Goal: Task Accomplishment & Management: Use online tool/utility

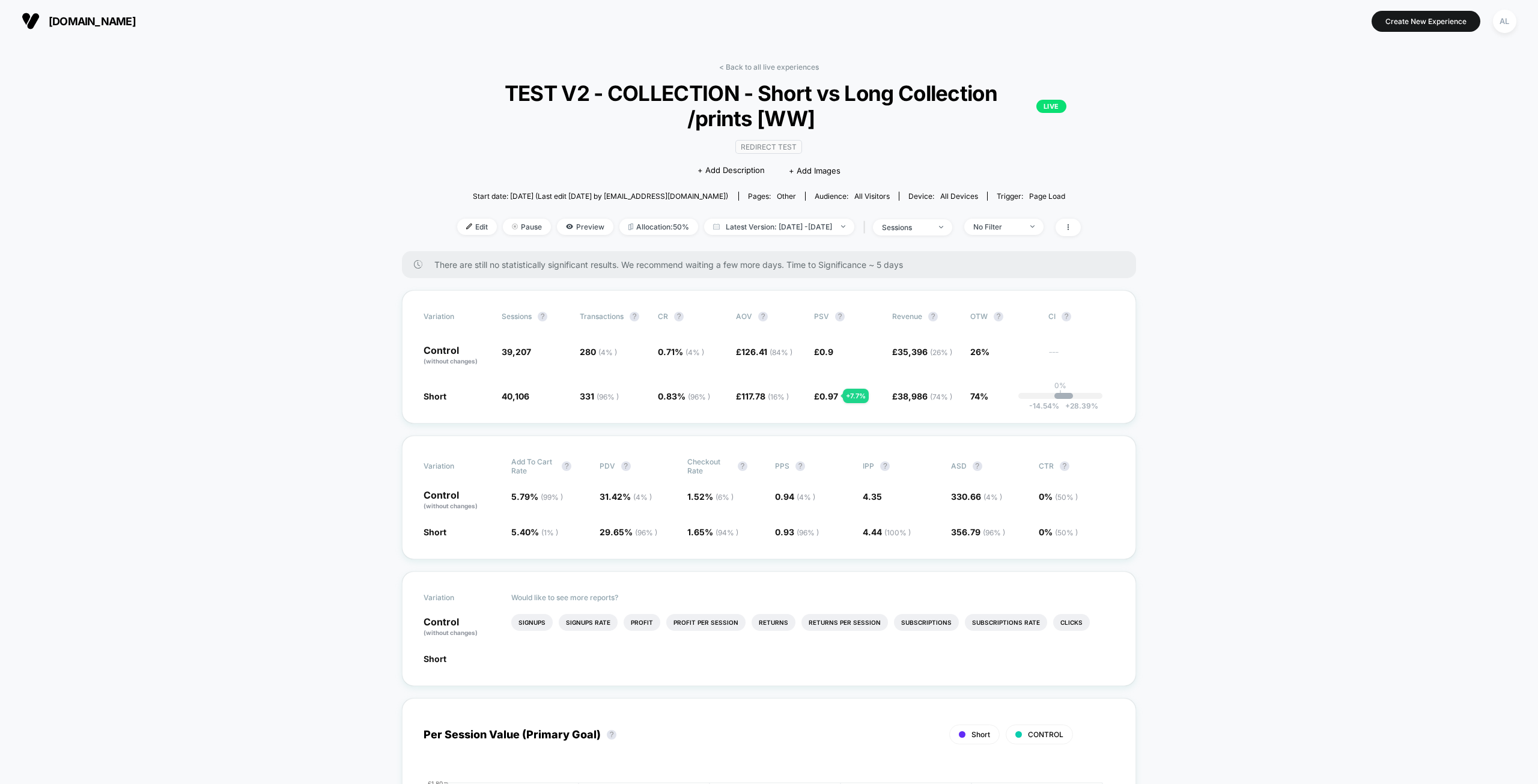
click at [857, 271] on div "There are still no statistically significant results. We recommend waiting a fe…" at bounding box center [768, 264] width 734 height 27
click at [858, 260] on span "There are still no statistically significant results. We recommend waiting a fe…" at bounding box center [773, 264] width 678 height 10
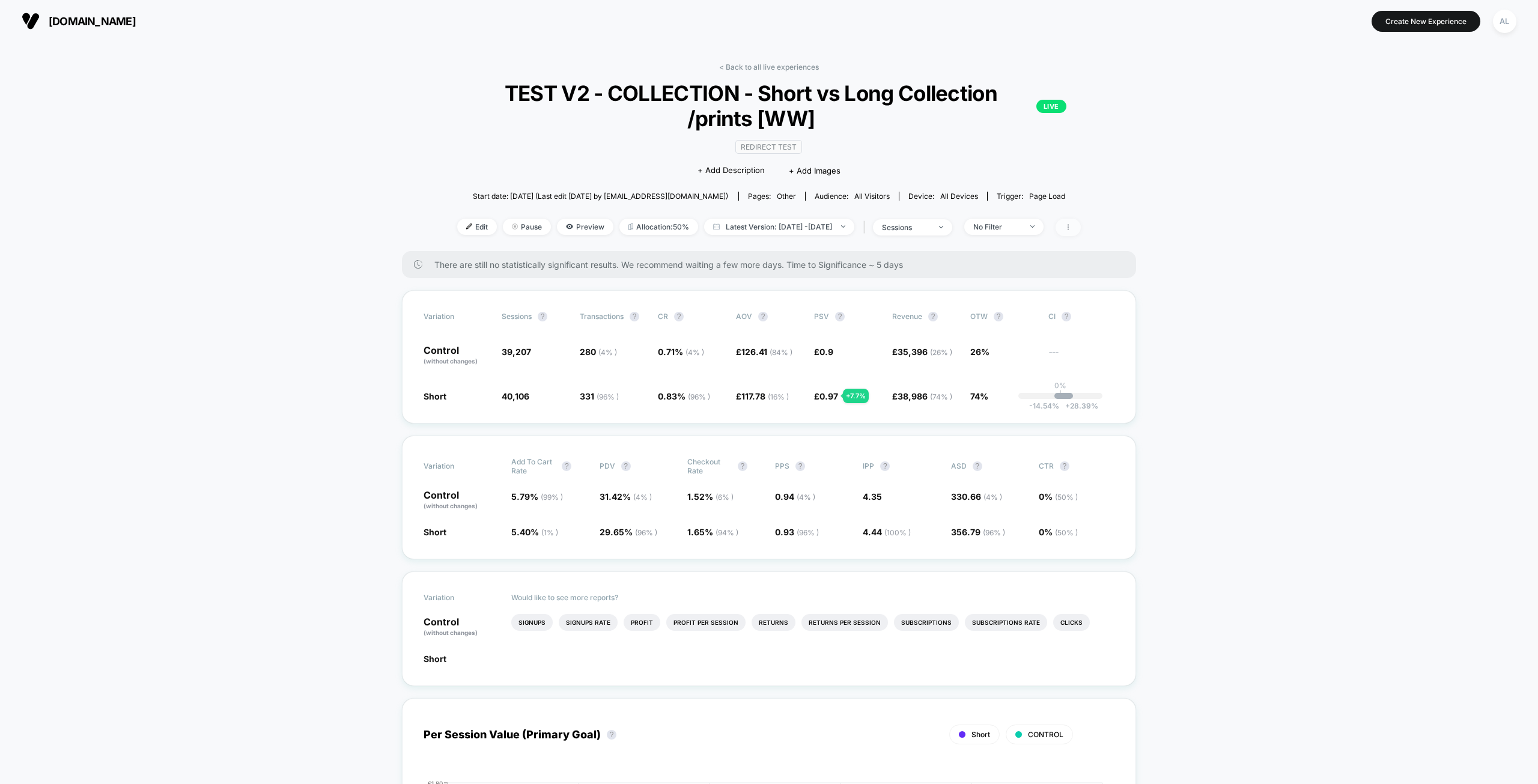
click at [1071, 226] on icon at bounding box center [1068, 227] width 7 height 7
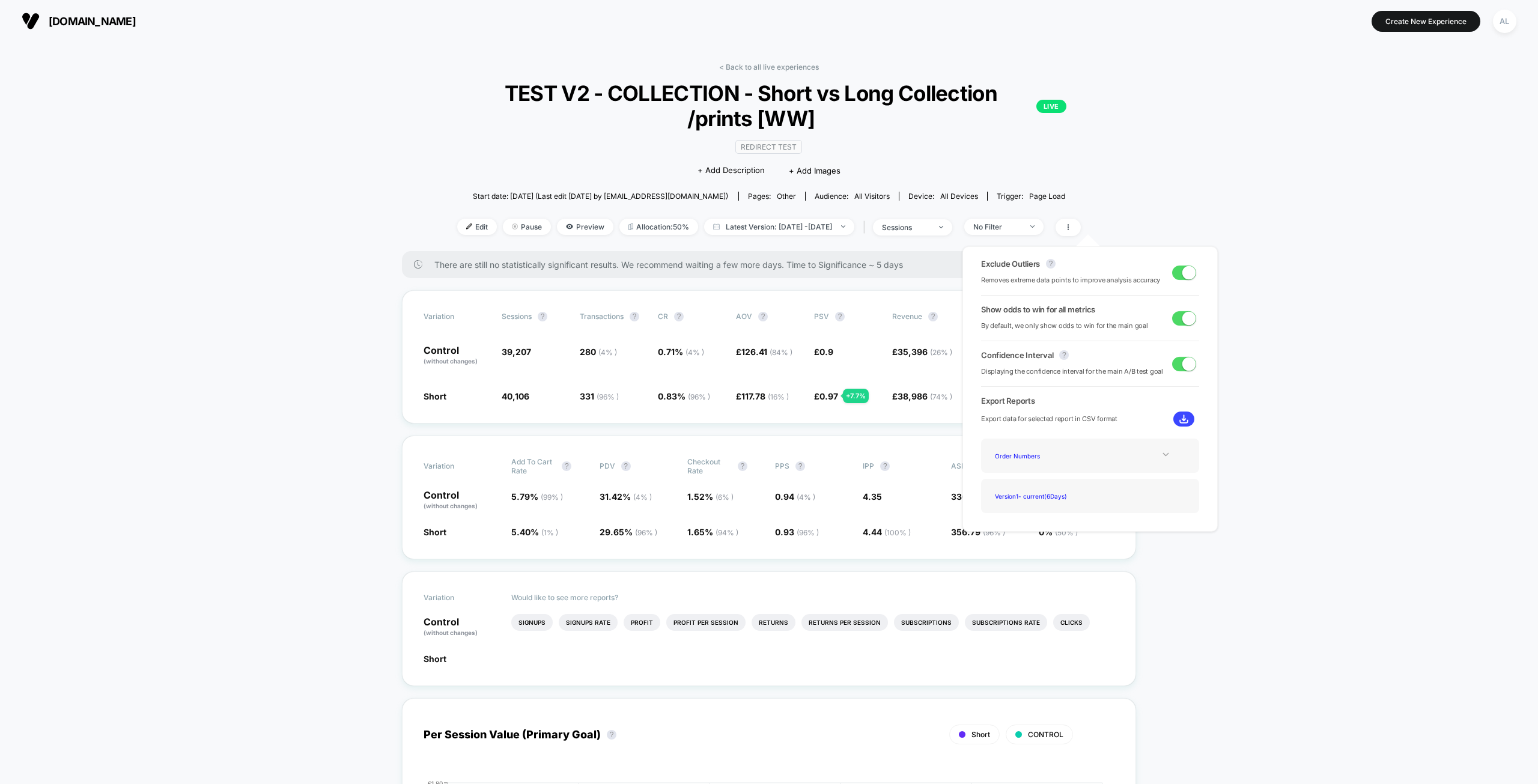
click at [1162, 455] on icon at bounding box center [1166, 455] width 9 height 9
click at [1038, 457] on div "Order Numbers" at bounding box center [1038, 456] width 96 height 16
click at [1180, 421] on img at bounding box center [1184, 419] width 9 height 9
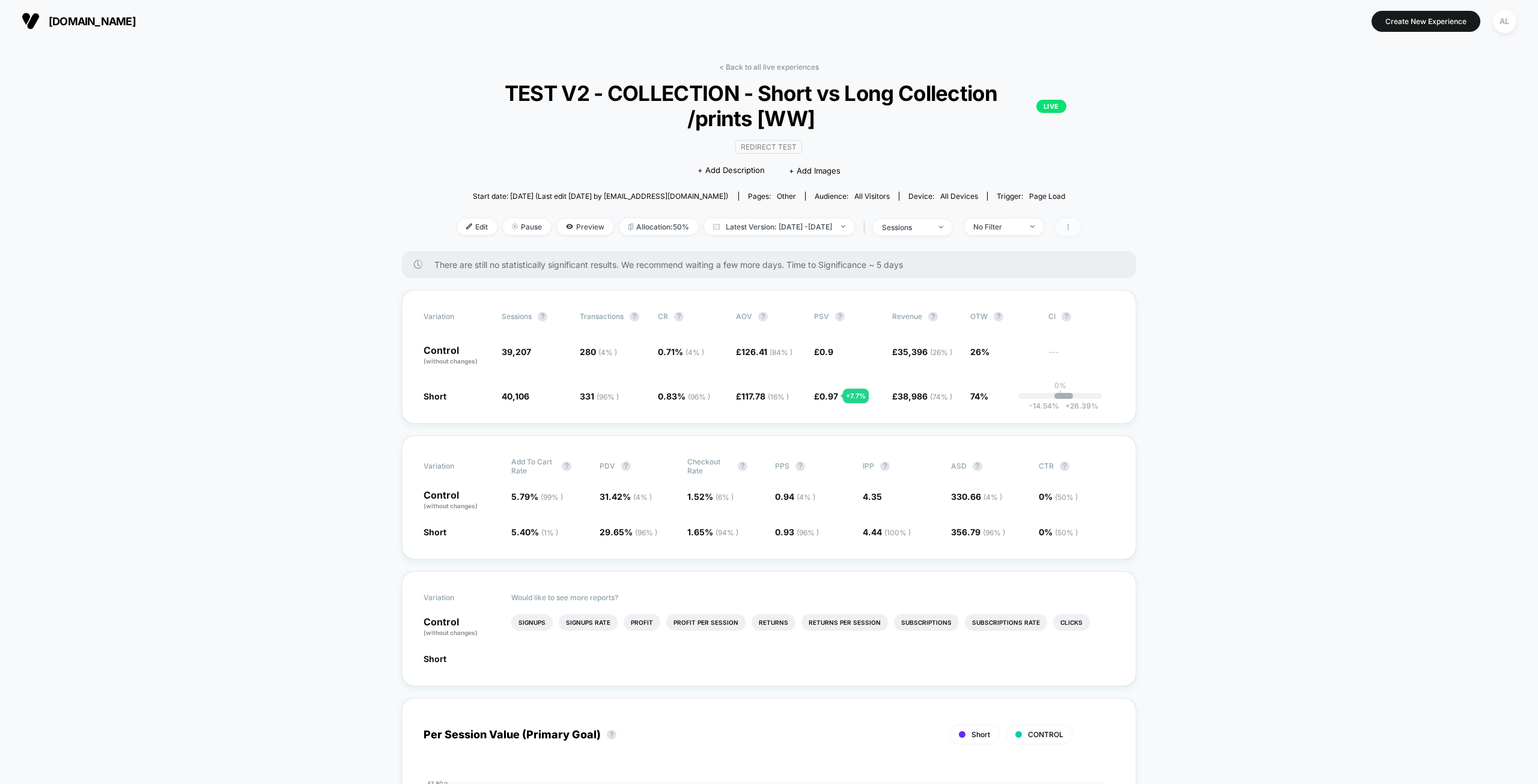
click at [1071, 226] on icon at bounding box center [1068, 227] width 7 height 7
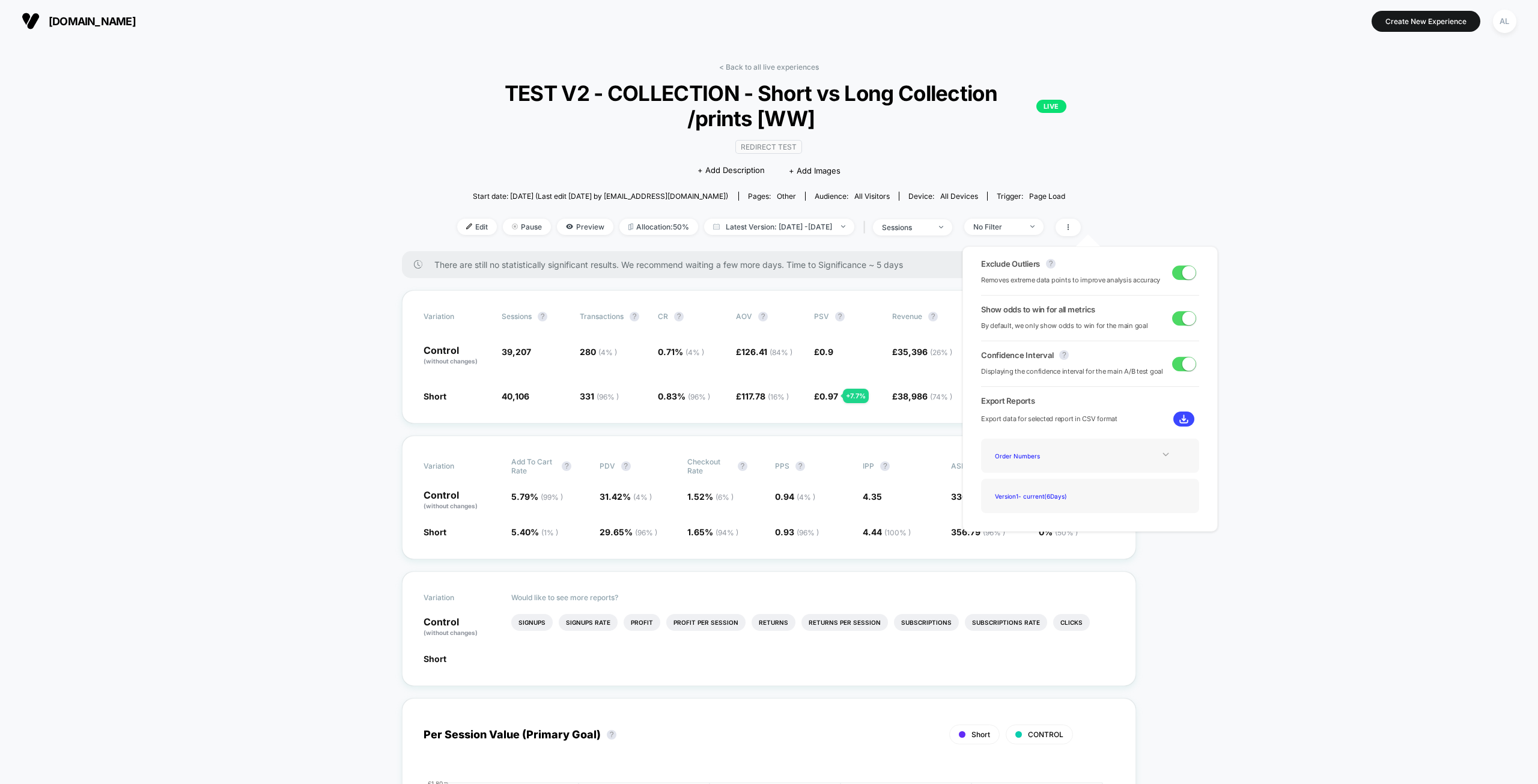
click at [1162, 454] on icon at bounding box center [1166, 455] width 9 height 9
click at [1033, 487] on div "Best Selling Items" at bounding box center [1038, 488] width 96 height 16
click at [1179, 414] on button at bounding box center [1183, 419] width 21 height 15
click at [822, 315] on span "PSV" at bounding box center [821, 316] width 15 height 9
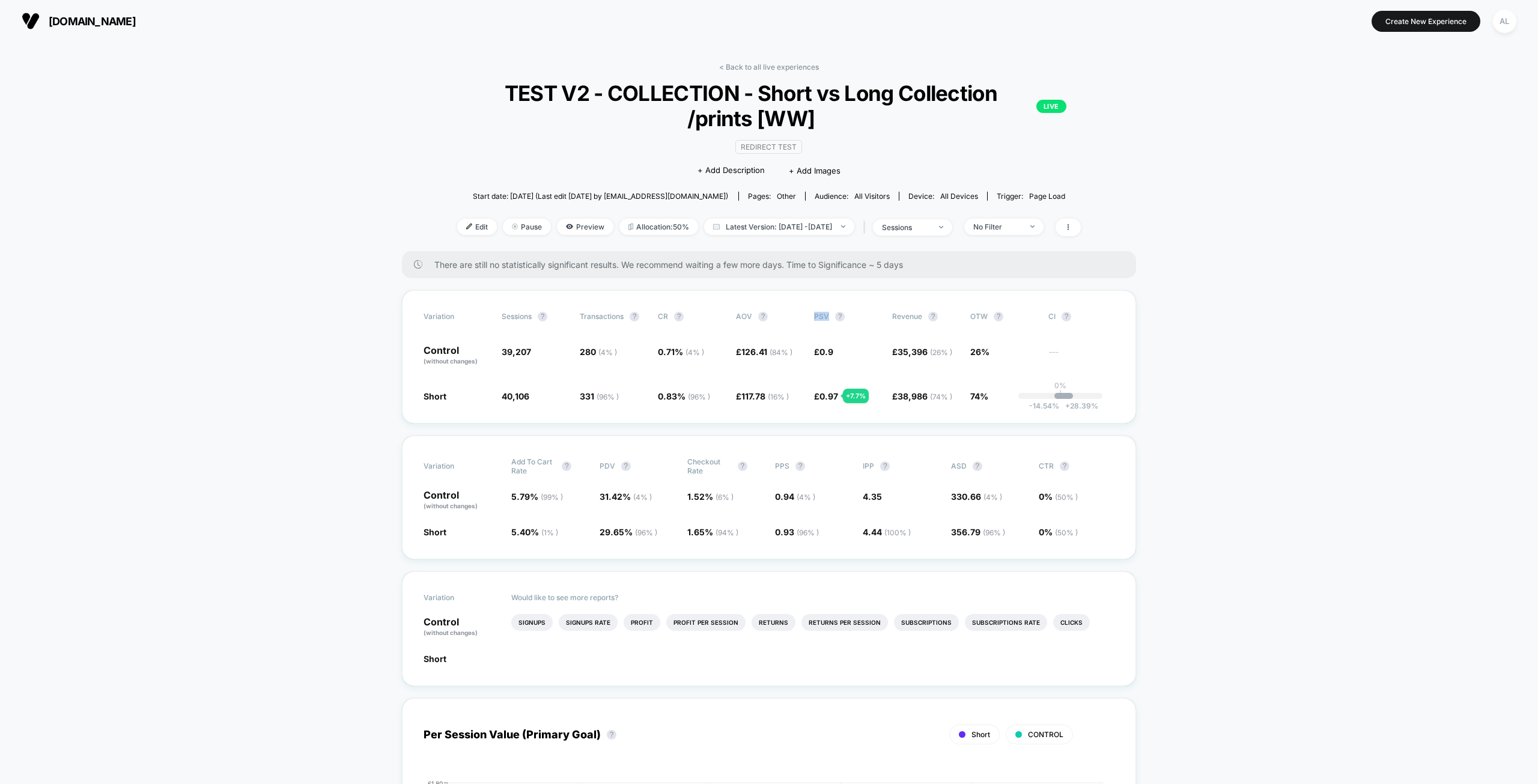
click at [1080, 220] on span at bounding box center [1068, 226] width 25 height 17
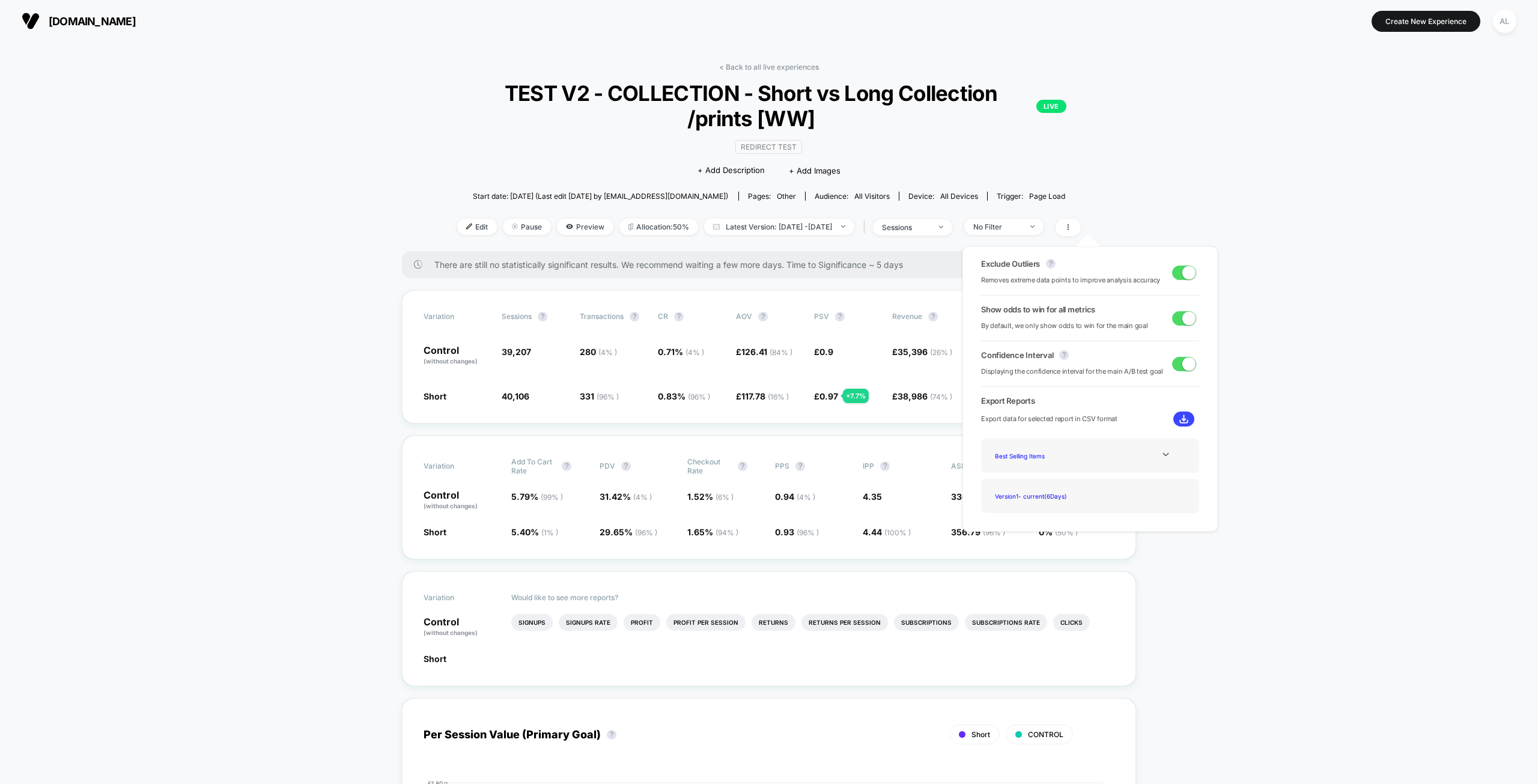
click at [1181, 414] on img at bounding box center [1184, 419] width 9 height 9
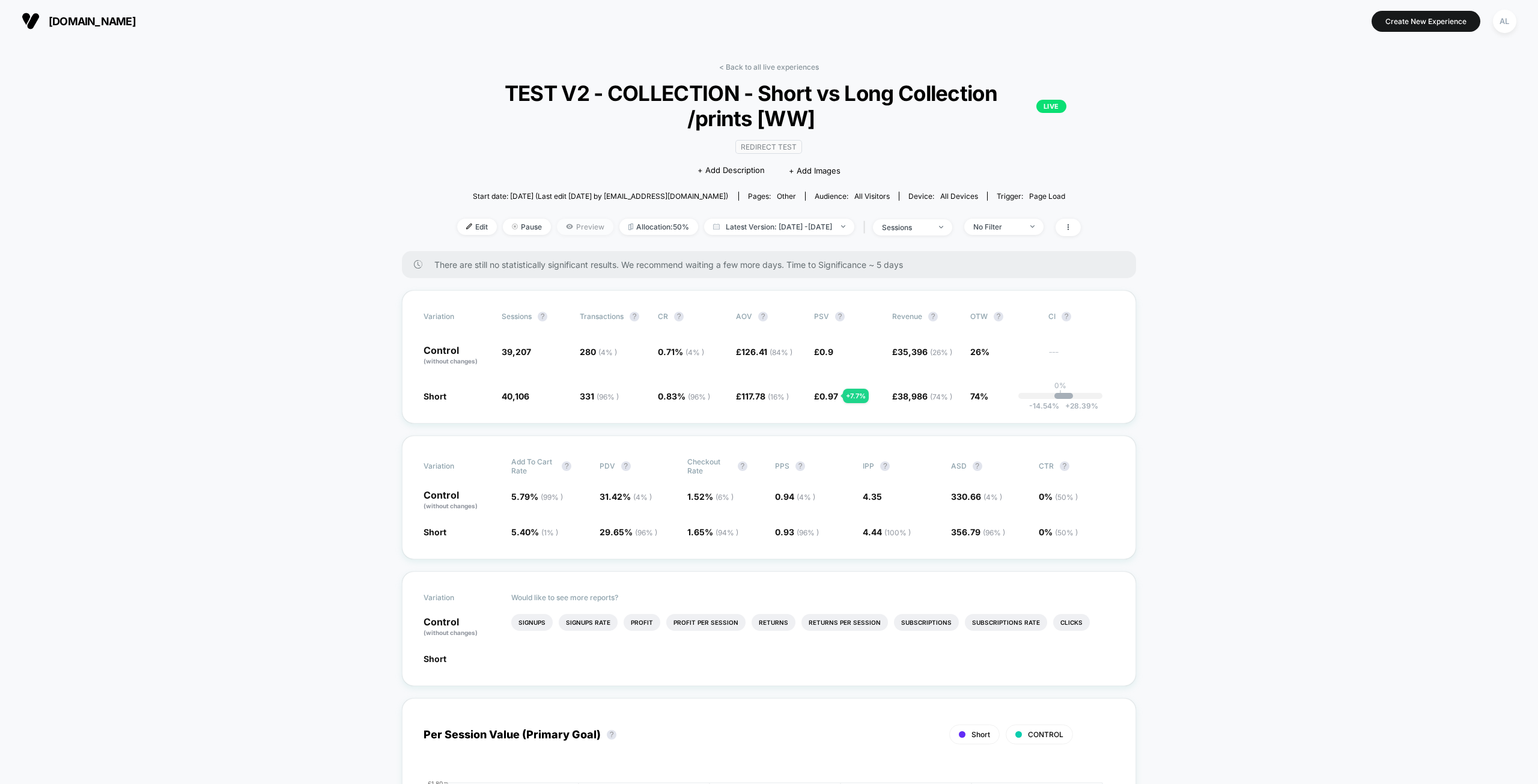
click at [557, 225] on span "Preview" at bounding box center [585, 226] width 57 height 16
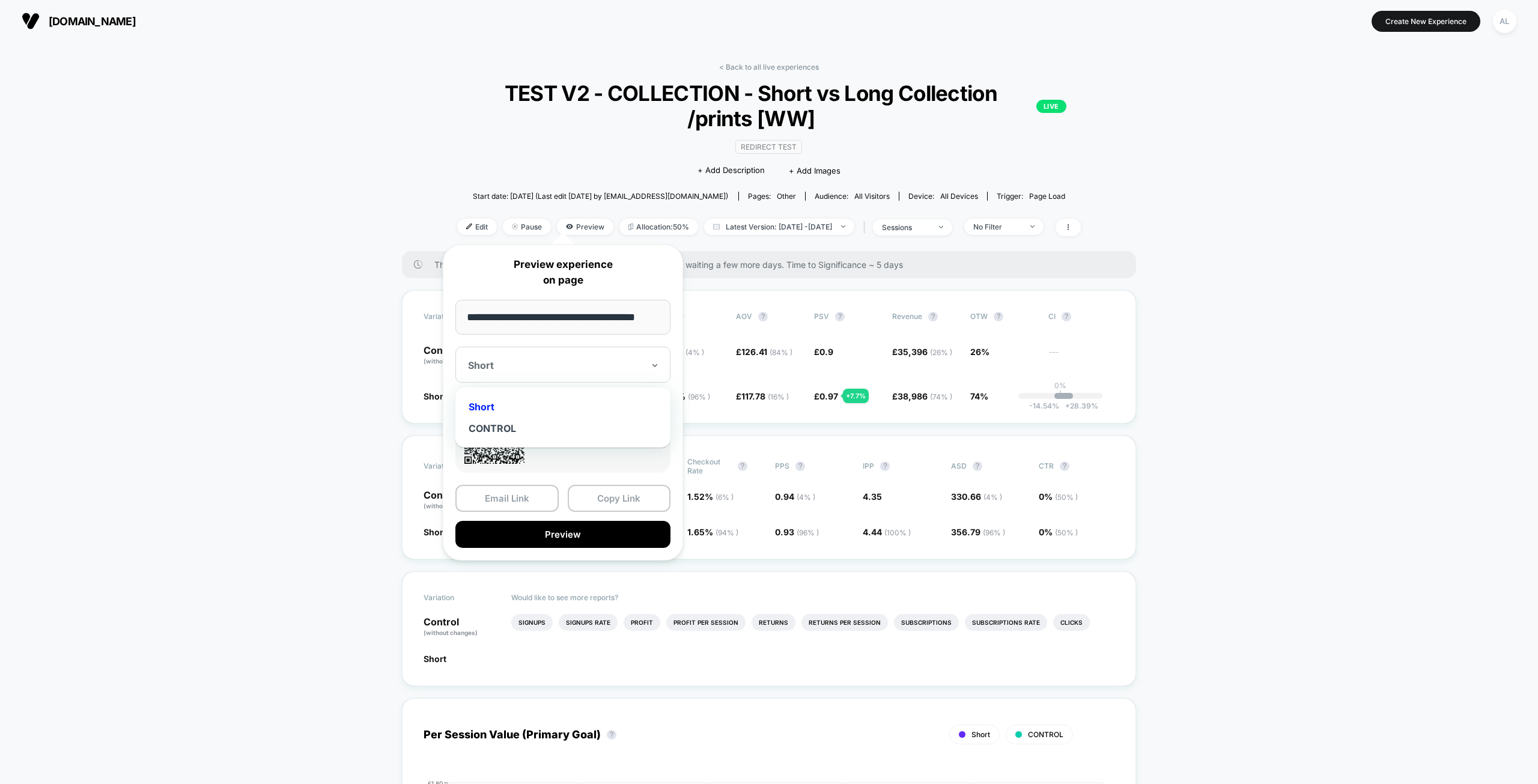
click at [607, 358] on div "Short" at bounding box center [555, 365] width 178 height 14
click at [551, 423] on div "CONTROL" at bounding box center [562, 429] width 203 height 22
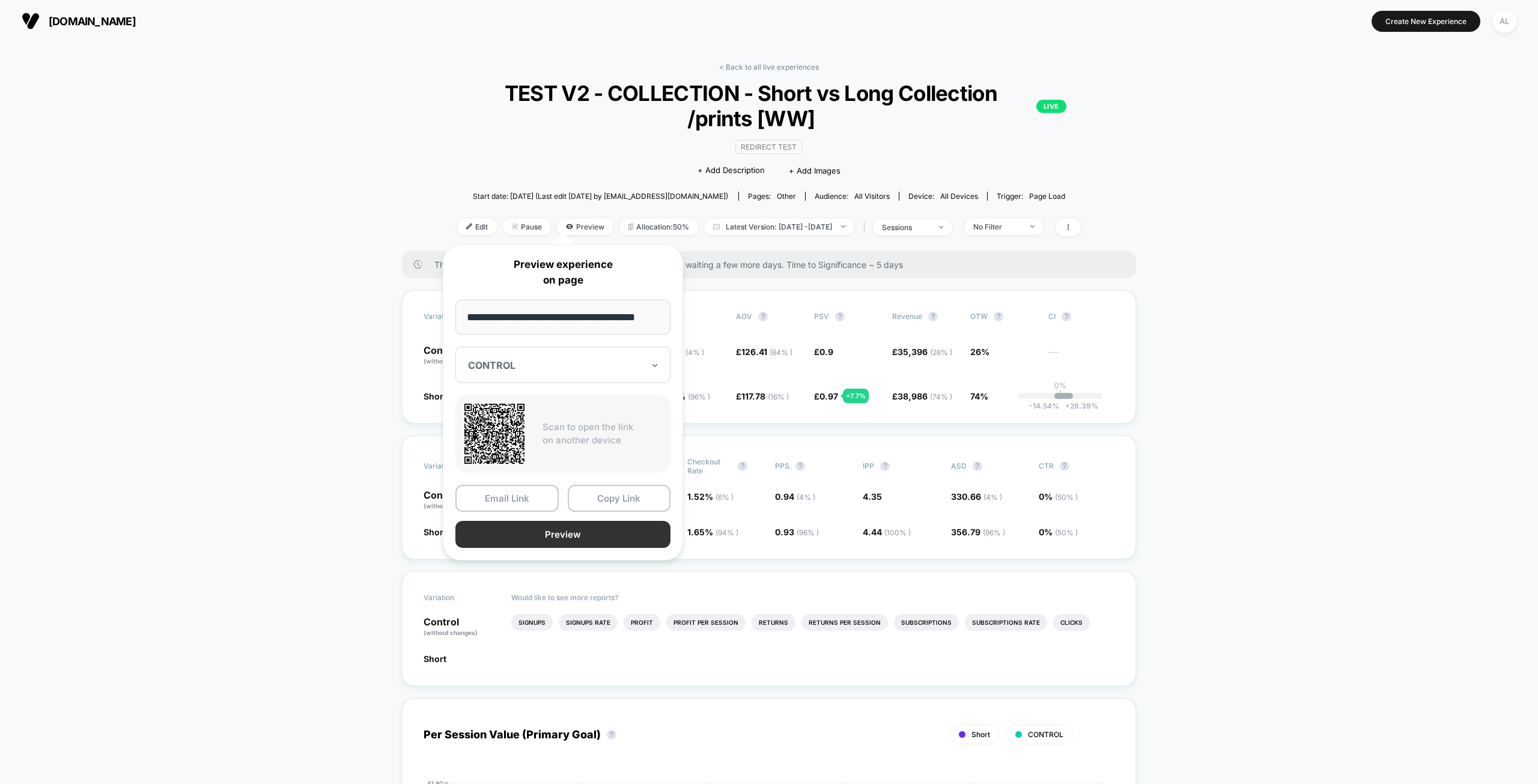
click at [571, 530] on button "Preview" at bounding box center [563, 534] width 215 height 27
